Goal: Task Accomplishment & Management: Use online tool/utility

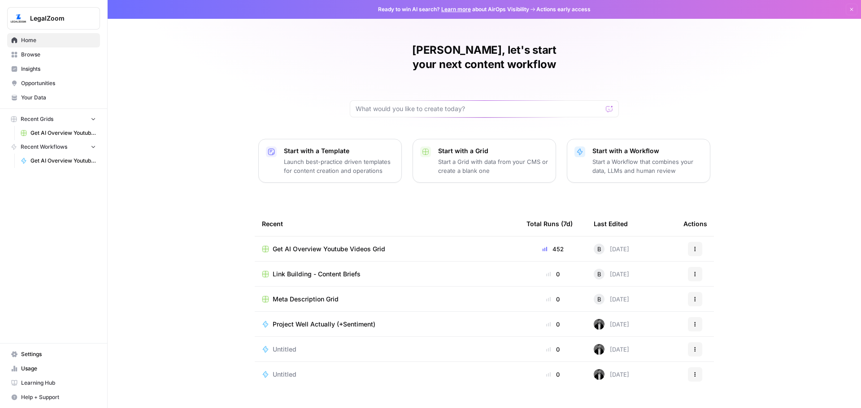
click at [292, 245] on span "Get AI Overview Youtube Videos Grid" at bounding box center [329, 249] width 113 height 9
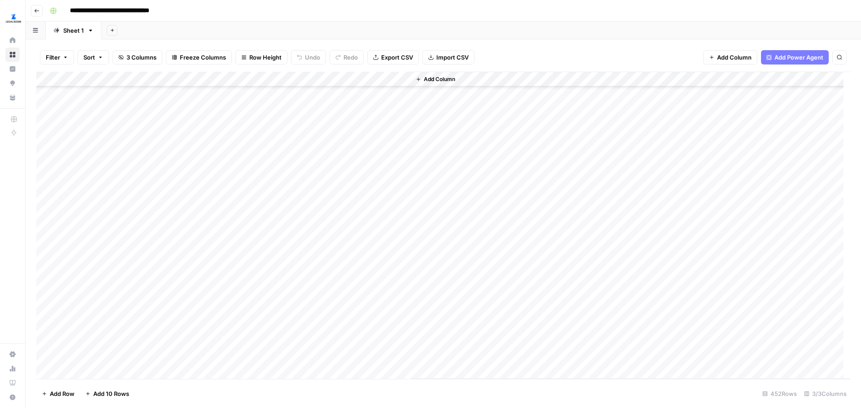
scroll to position [6610, 0]
drag, startPoint x: 66, startPoint y: 362, endPoint x: 61, endPoint y: 353, distance: 10.2
click at [61, 353] on div "Add Column" at bounding box center [443, 225] width 814 height 307
drag, startPoint x: 532, startPoint y: 353, endPoint x: 110, endPoint y: 211, distance: 445.2
click at [110, 211] on div "Add Column" at bounding box center [443, 225] width 814 height 307
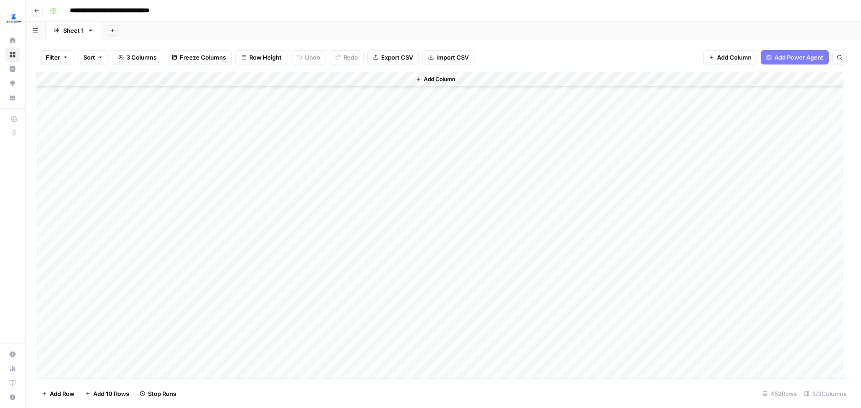
click at [322, 355] on div "Add Column" at bounding box center [443, 225] width 814 height 307
drag, startPoint x: 519, startPoint y: 359, endPoint x: 154, endPoint y: 211, distance: 394.3
click at [154, 211] on div "Add Column" at bounding box center [443, 225] width 814 height 307
drag, startPoint x: 472, startPoint y: 277, endPoint x: 396, endPoint y: 234, distance: 86.9
click at [396, 234] on div "Add Column" at bounding box center [443, 225] width 814 height 307
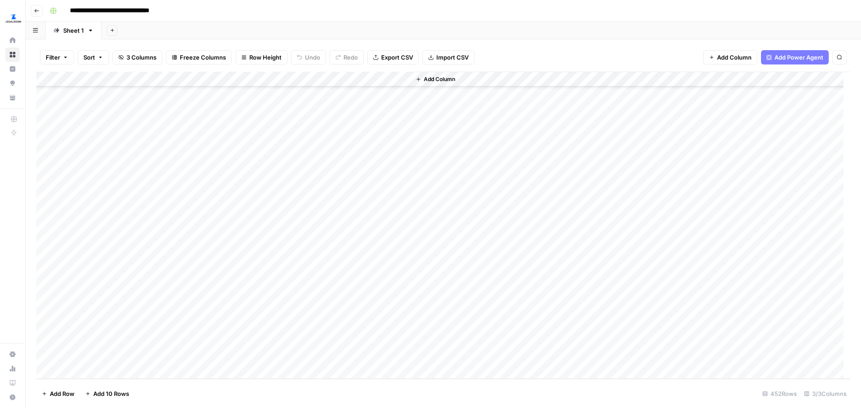
drag, startPoint x: 379, startPoint y: 247, endPoint x: 381, endPoint y: 337, distance: 90.1
click at [381, 337] on div "Add Column" at bounding box center [443, 225] width 814 height 307
drag, startPoint x: 295, startPoint y: 369, endPoint x: 98, endPoint y: 274, distance: 218.5
click at [98, 274] on div "Add Column" at bounding box center [443, 225] width 814 height 307
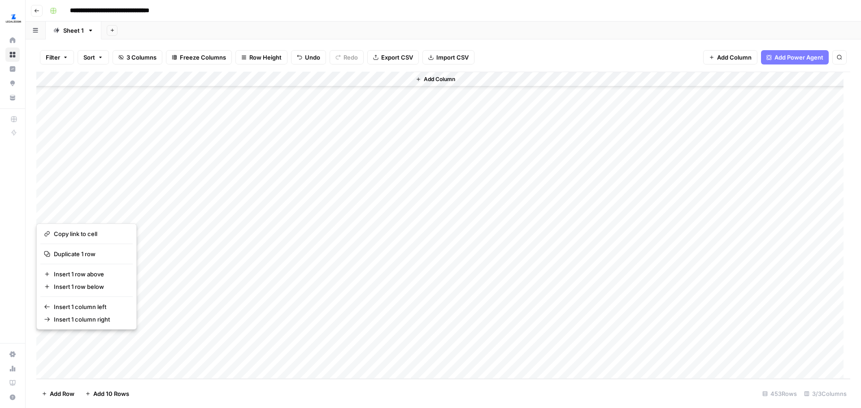
click at [46, 357] on div "Add Column" at bounding box center [443, 225] width 814 height 307
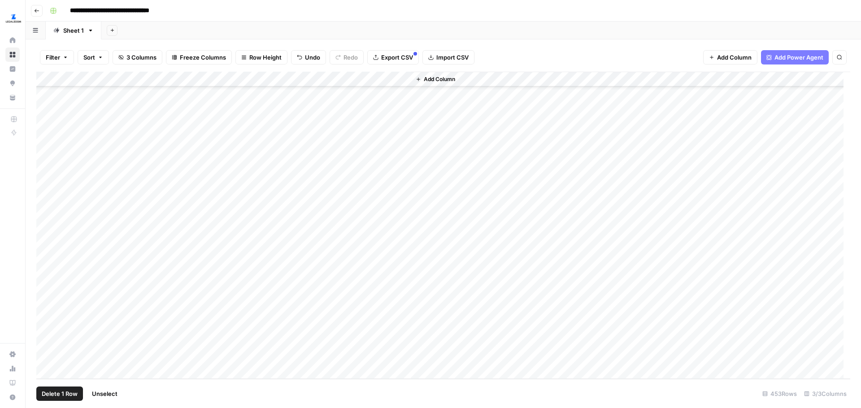
click at [45, 341] on div "Add Column" at bounding box center [443, 225] width 814 height 307
click at [45, 329] on div "Add Column" at bounding box center [443, 225] width 814 height 307
click at [46, 315] on div "Add Column" at bounding box center [443, 225] width 814 height 307
click at [46, 299] on div "Add Column" at bounding box center [443, 225] width 814 height 307
click at [44, 279] on div "Add Column" at bounding box center [443, 225] width 814 height 307
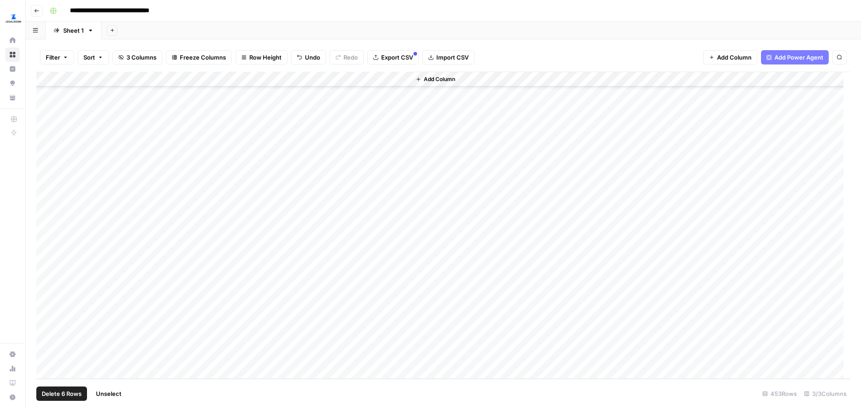
click at [46, 260] on div "Add Column" at bounding box center [443, 225] width 814 height 307
click at [48, 266] on div "Add Column" at bounding box center [443, 225] width 814 height 307
click at [54, 79] on div "Add Column" at bounding box center [443, 225] width 814 height 307
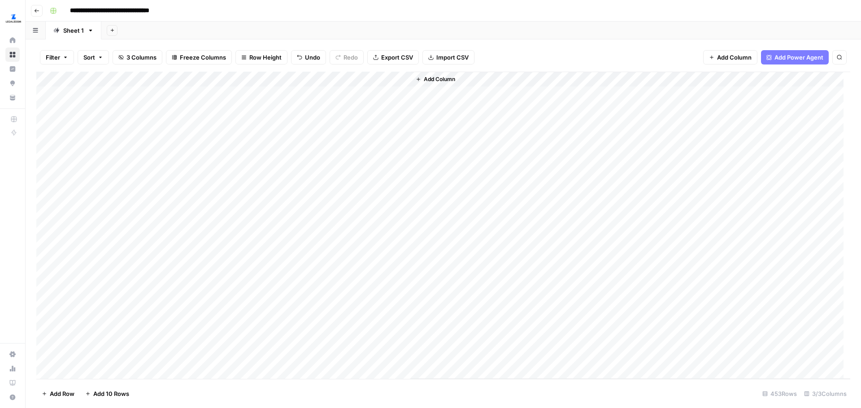
click at [54, 79] on div "Add Column" at bounding box center [443, 225] width 814 height 307
click at [76, 396] on span "Delete 453 Rows" at bounding box center [66, 394] width 48 height 9
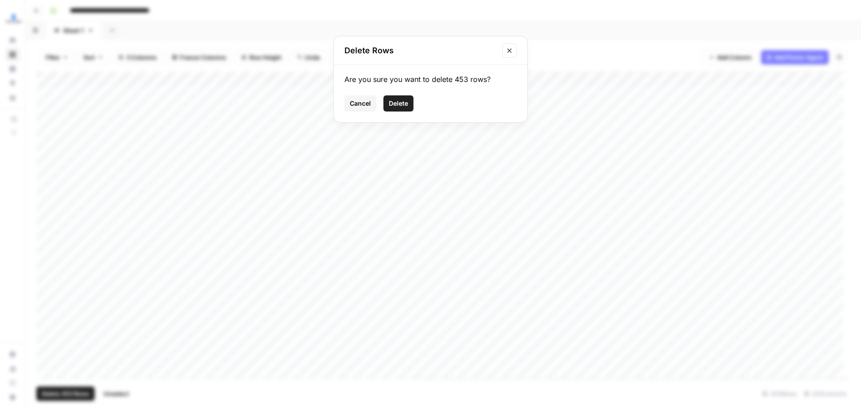
click at [396, 110] on button "Delete" at bounding box center [398, 103] width 30 height 16
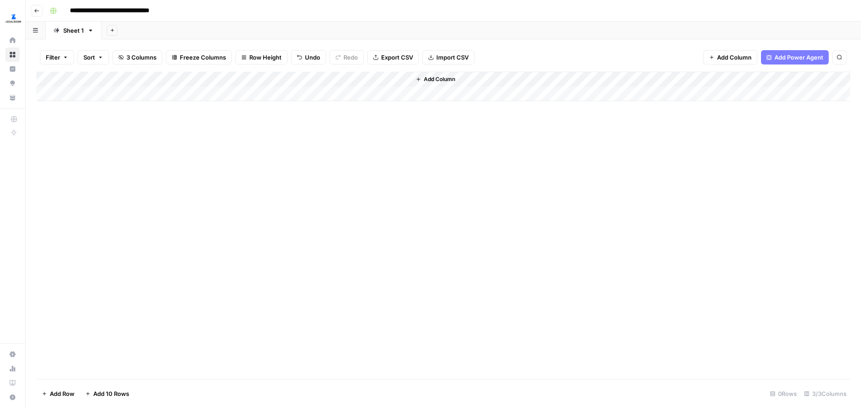
click at [77, 95] on div "Add Column" at bounding box center [443, 87] width 814 height 30
click at [74, 108] on div "Add Column" at bounding box center [443, 94] width 814 height 45
click at [77, 128] on div "Add Column" at bounding box center [443, 102] width 814 height 60
click at [74, 145] on div "Add Column" at bounding box center [443, 109] width 814 height 75
click at [74, 159] on div "Add Column" at bounding box center [443, 117] width 814 height 91
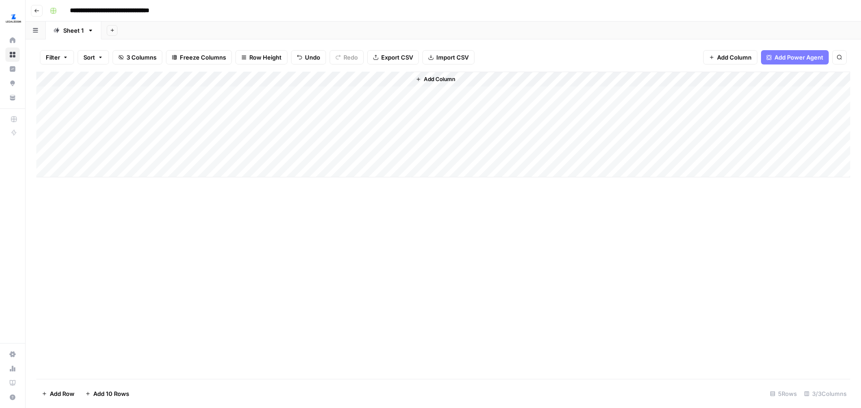
click at [74, 175] on div "Add Column" at bounding box center [443, 125] width 814 height 106
click at [74, 184] on div "Add Column" at bounding box center [443, 132] width 814 height 121
click at [76, 201] on div "Add Column" at bounding box center [443, 140] width 814 height 136
click at [75, 213] on div "Add Column" at bounding box center [443, 147] width 814 height 151
click at [72, 234] on div "Add Column" at bounding box center [443, 155] width 814 height 167
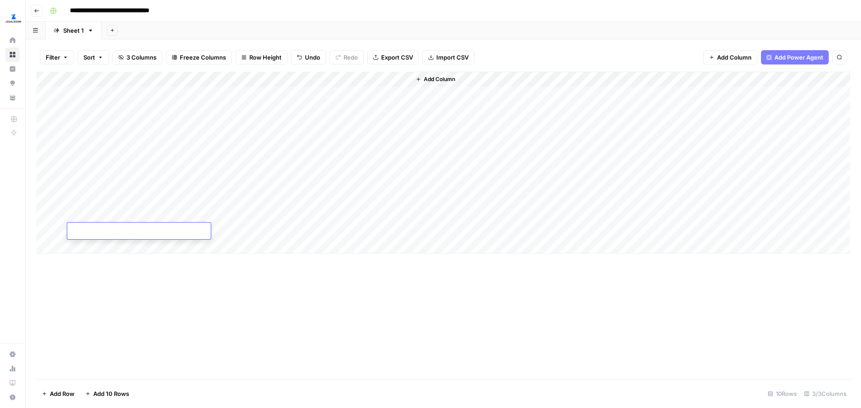
click at [72, 244] on div "Add Column" at bounding box center [443, 163] width 814 height 182
click at [75, 258] on div "Add Column" at bounding box center [443, 170] width 814 height 197
click at [75, 273] on div "Add Column" at bounding box center [443, 178] width 814 height 212
click at [75, 290] on div "Add Column" at bounding box center [443, 186] width 814 height 228
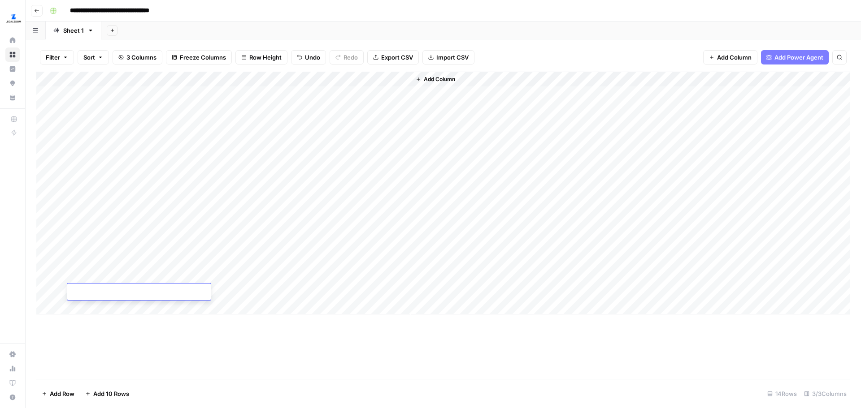
click at [72, 308] on div "Add Column" at bounding box center [443, 193] width 814 height 243
click at [74, 325] on div "Add Column" at bounding box center [443, 201] width 814 height 258
click at [74, 323] on textarea at bounding box center [138, 323] width 143 height 13
click at [71, 339] on div "Add Column" at bounding box center [443, 208] width 814 height 273
click at [76, 359] on div "Add Column" at bounding box center [443, 216] width 814 height 289
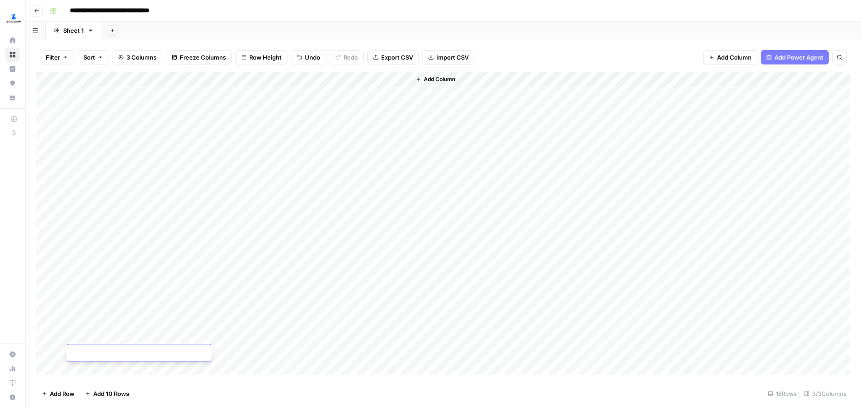
click at [76, 368] on div "Add Column" at bounding box center [443, 224] width 814 height 304
click at [377, 301] on div "Add Column" at bounding box center [443, 225] width 814 height 307
click at [128, 393] on span "Add 10 Rows" at bounding box center [111, 394] width 36 height 9
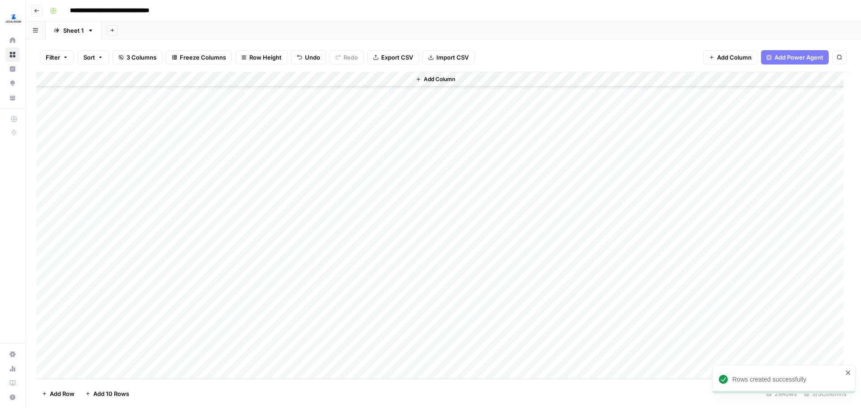
click at [113, 397] on span "Add 10 Rows" at bounding box center [111, 394] width 36 height 9
click at [66, 395] on span "Add Row" at bounding box center [62, 394] width 25 height 9
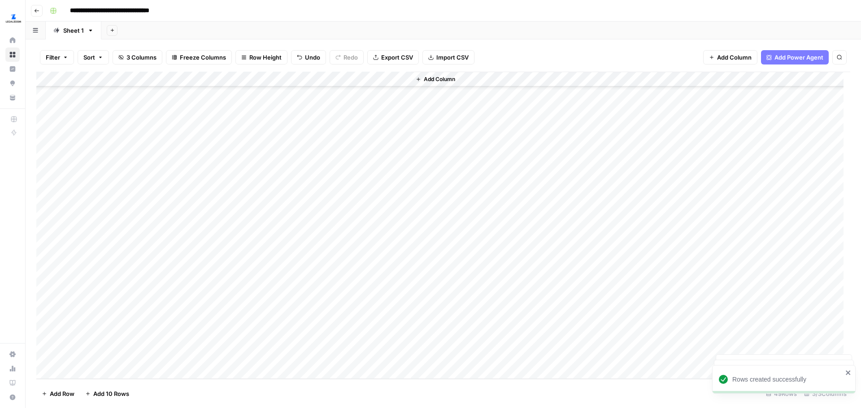
scroll to position [484, 0]
click at [479, 264] on div "Add Column" at bounding box center [630, 225] width 439 height 307
click at [103, 94] on div "Add Column" at bounding box center [443, 225] width 814 height 307
click at [323, 80] on div "Add Column" at bounding box center [443, 225] width 814 height 307
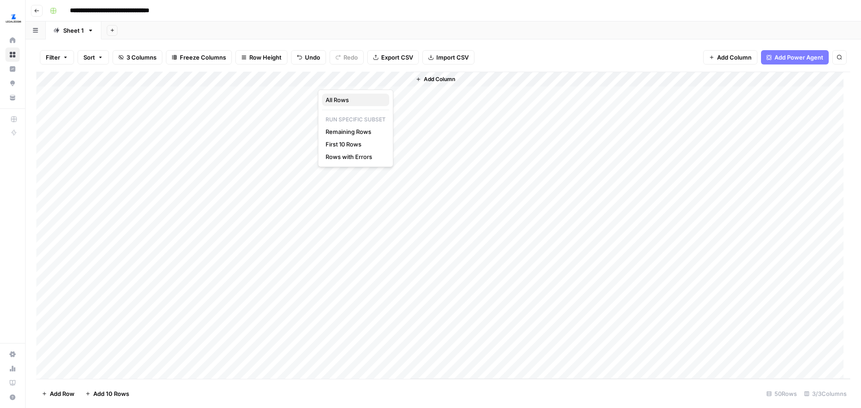
click at [352, 98] on span "All Rows" at bounding box center [353, 99] width 56 height 9
drag, startPoint x: 376, startPoint y: 91, endPoint x: 360, endPoint y: 360, distance: 269.8
click at [360, 360] on div "Add Column" at bounding box center [443, 225] width 814 height 307
click at [134, 268] on div "Add Column" at bounding box center [443, 225] width 814 height 307
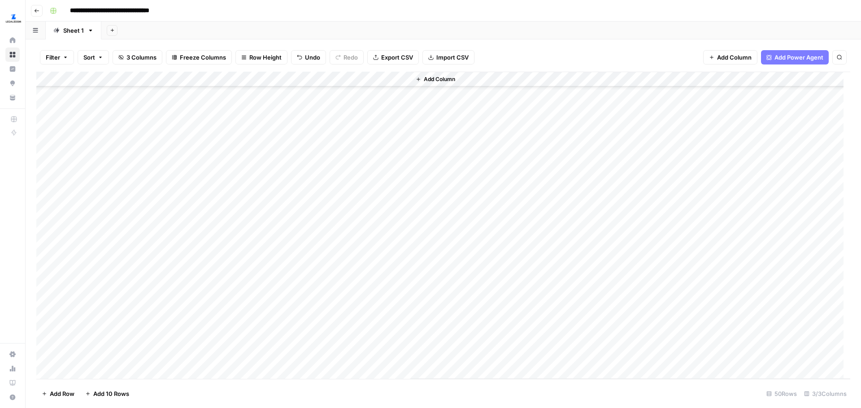
scroll to position [0, 0]
drag, startPoint x: 164, startPoint y: 356, endPoint x: 143, endPoint y: 96, distance: 261.3
click at [143, 96] on div "Add Column" at bounding box center [443, 225] width 814 height 307
click at [150, 93] on div "Add Column" at bounding box center [443, 225] width 814 height 307
click at [322, 78] on div "Add Column" at bounding box center [443, 225] width 814 height 307
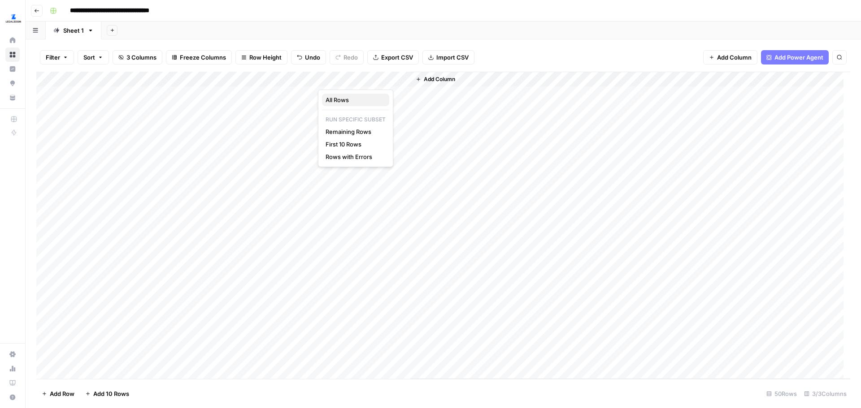
click at [364, 98] on span "All Rows" at bounding box center [353, 99] width 56 height 9
drag, startPoint x: 359, startPoint y: 355, endPoint x: 364, endPoint y: 98, distance: 256.9
click at [364, 98] on div "Add Column" at bounding box center [443, 225] width 814 height 307
click at [398, 297] on div "Add Column" at bounding box center [443, 225] width 814 height 307
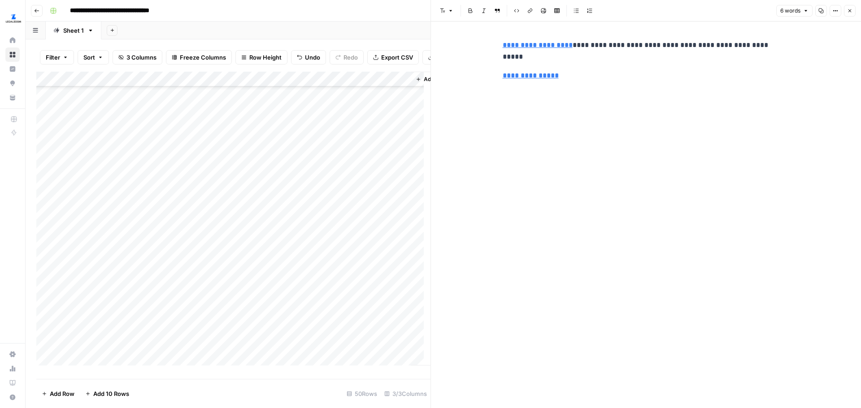
click at [853, 11] on button "Close" at bounding box center [850, 11] width 12 height 12
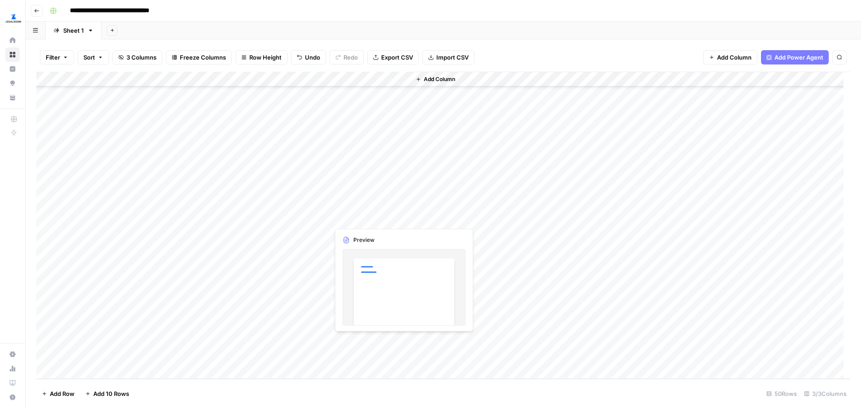
click at [393, 339] on div "Add Column" at bounding box center [443, 225] width 814 height 307
click at [403, 342] on div "Add Column" at bounding box center [443, 225] width 814 height 307
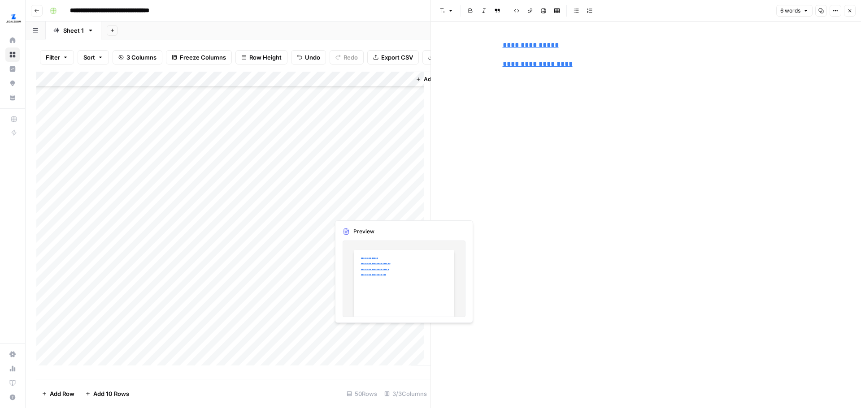
click at [400, 334] on div "Add Column" at bounding box center [233, 222] width 394 height 301
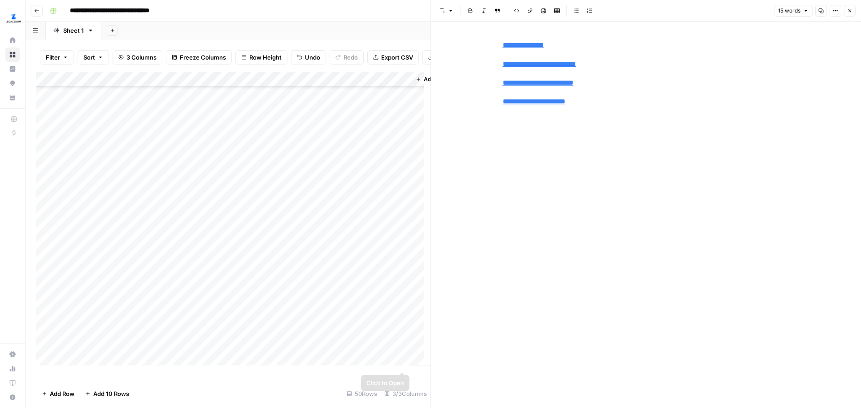
click at [402, 363] on div "Add Column" at bounding box center [233, 222] width 394 height 301
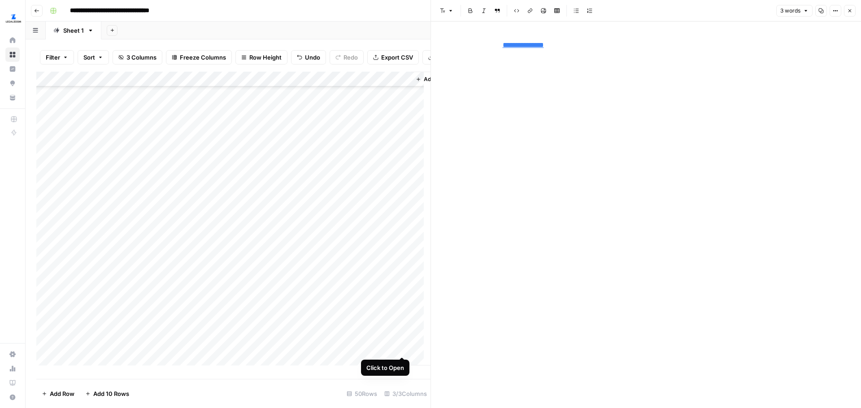
click at [402, 349] on div "Add Column" at bounding box center [233, 222] width 394 height 301
click at [402, 333] on div "Add Column" at bounding box center [233, 222] width 394 height 301
type input "[URL][DOMAIN_NAME]"
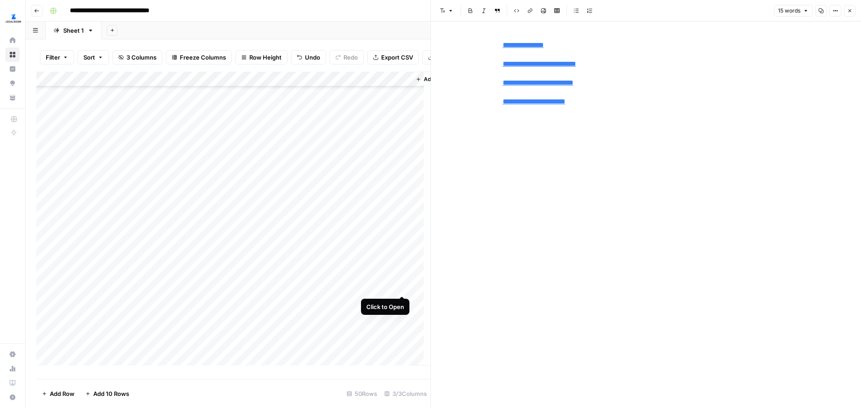
click at [398, 285] on div "Add Column" at bounding box center [233, 222] width 394 height 301
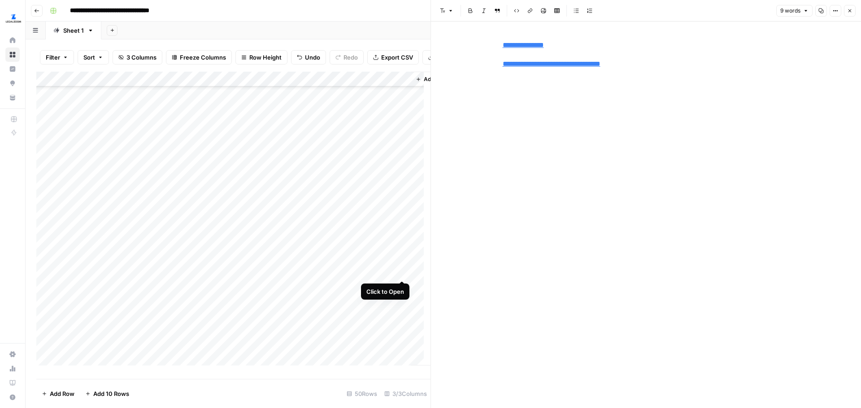
click at [405, 268] on div "Add Column" at bounding box center [233, 222] width 394 height 301
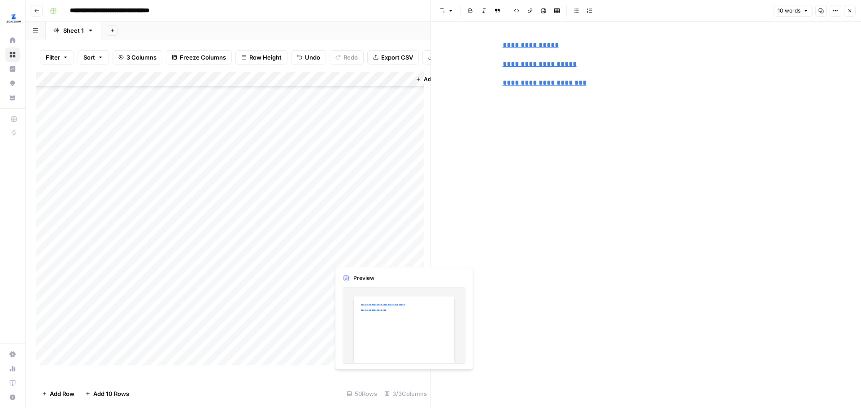
scroll to position [439, 0]
